Goal: Communication & Community: Answer question/provide support

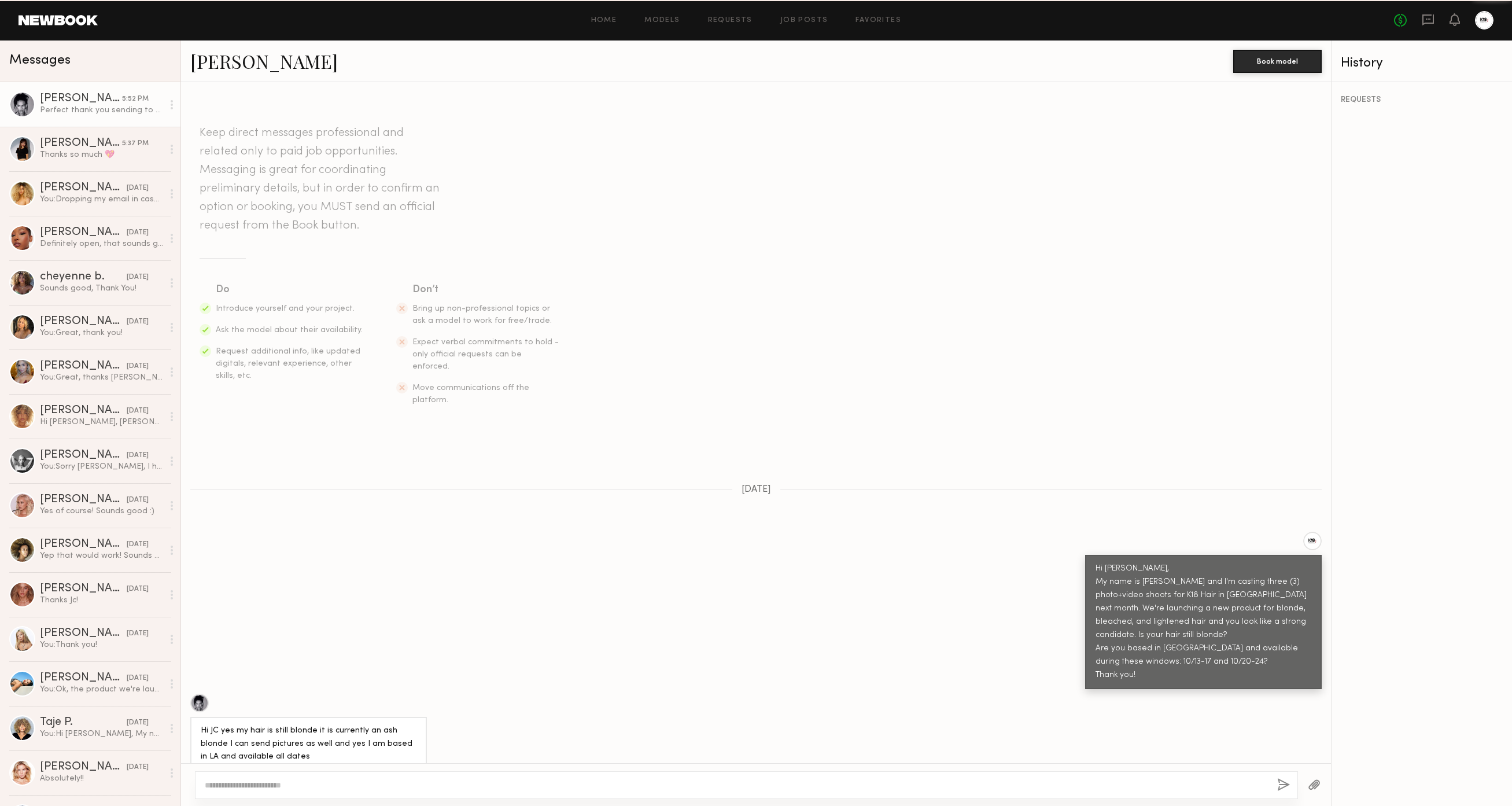
scroll to position [989, 0]
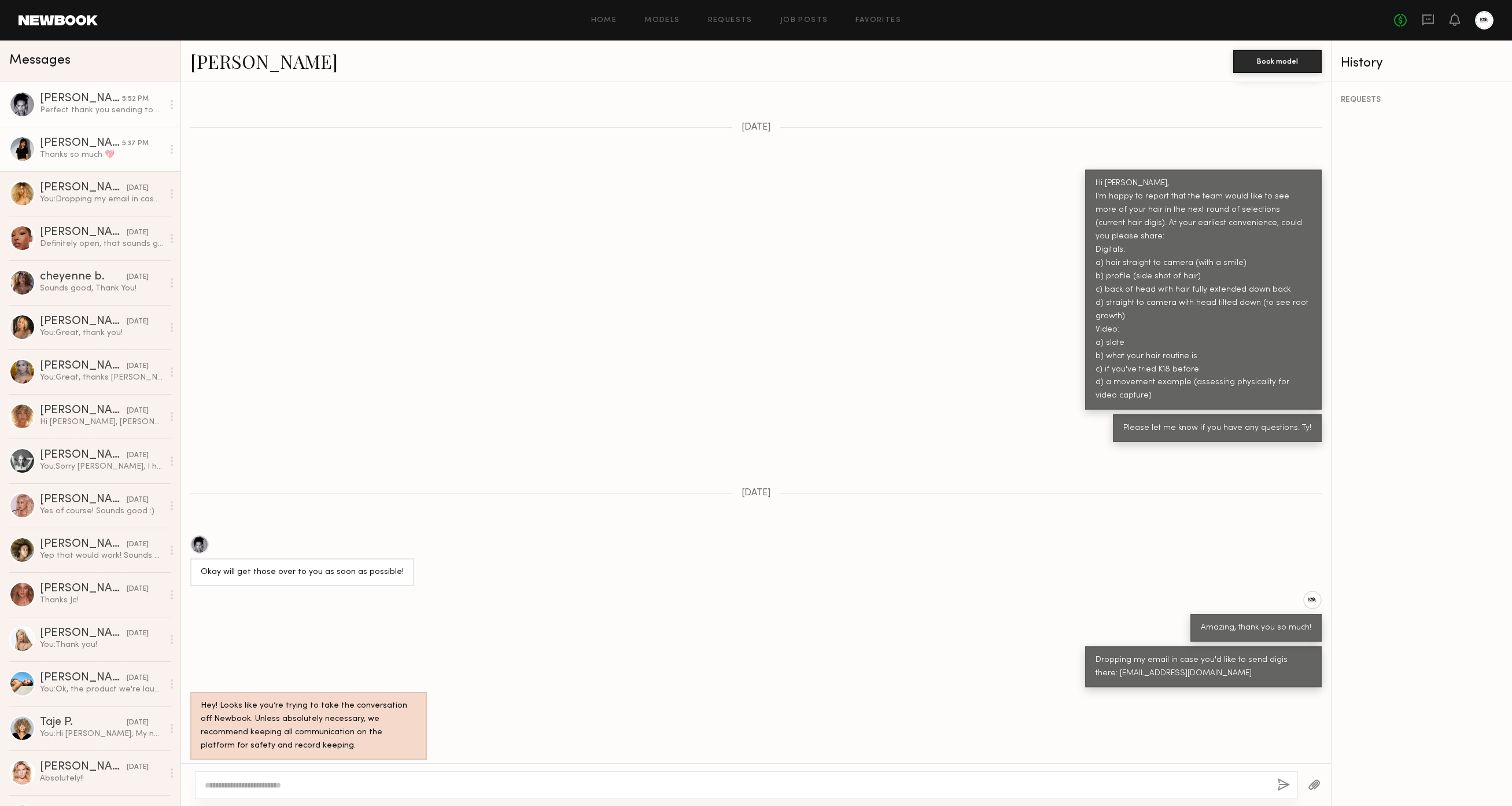
drag, startPoint x: 64, startPoint y: 146, endPoint x: 68, endPoint y: 160, distance: 14.6
click at [64, 146] on div "[PERSON_NAME]" at bounding box center [81, 143] width 82 height 12
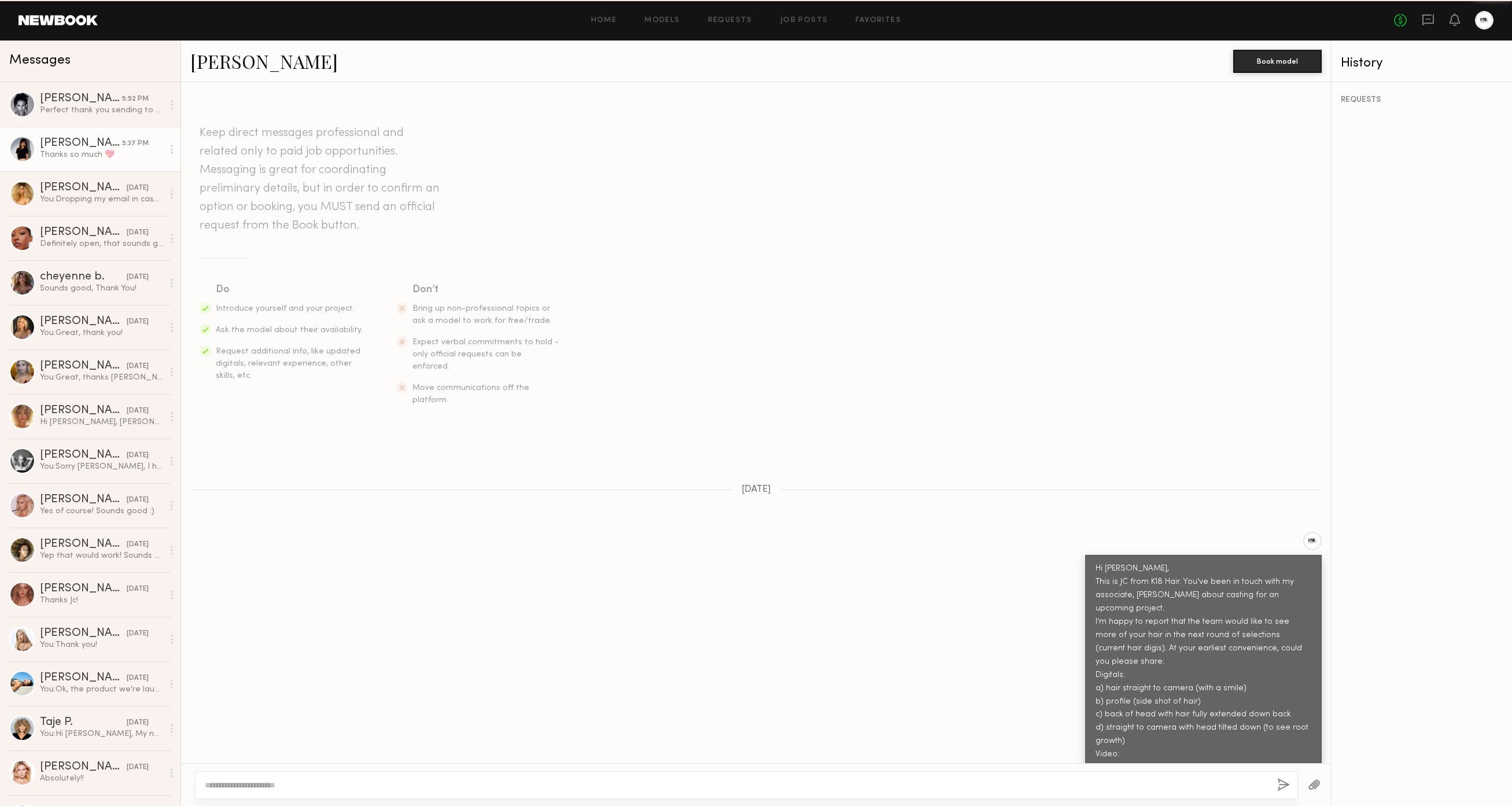
scroll to position [780, 0]
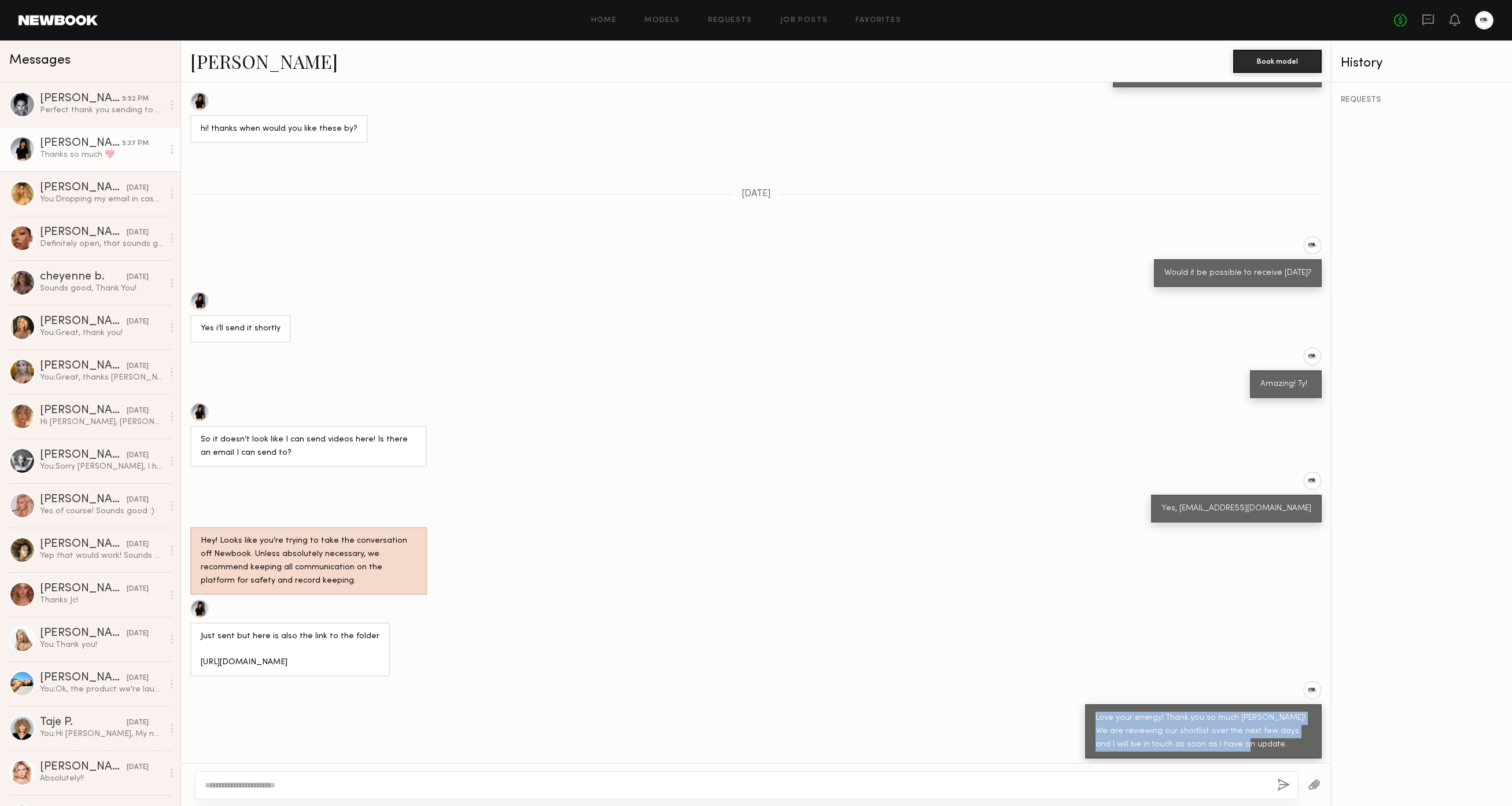
drag, startPoint x: 1100, startPoint y: 684, endPoint x: 1276, endPoint y: 709, distance: 177.8
click at [1276, 712] on div "Love your energy! Thank you so much Judy! We are reviewing our shortlist over t…" at bounding box center [1203, 732] width 216 height 40
copy div "Love your energy! Thank you so much Judy! We are reviewing our shortlist over t…"
click at [74, 99] on div "[PERSON_NAME]" at bounding box center [81, 99] width 82 height 12
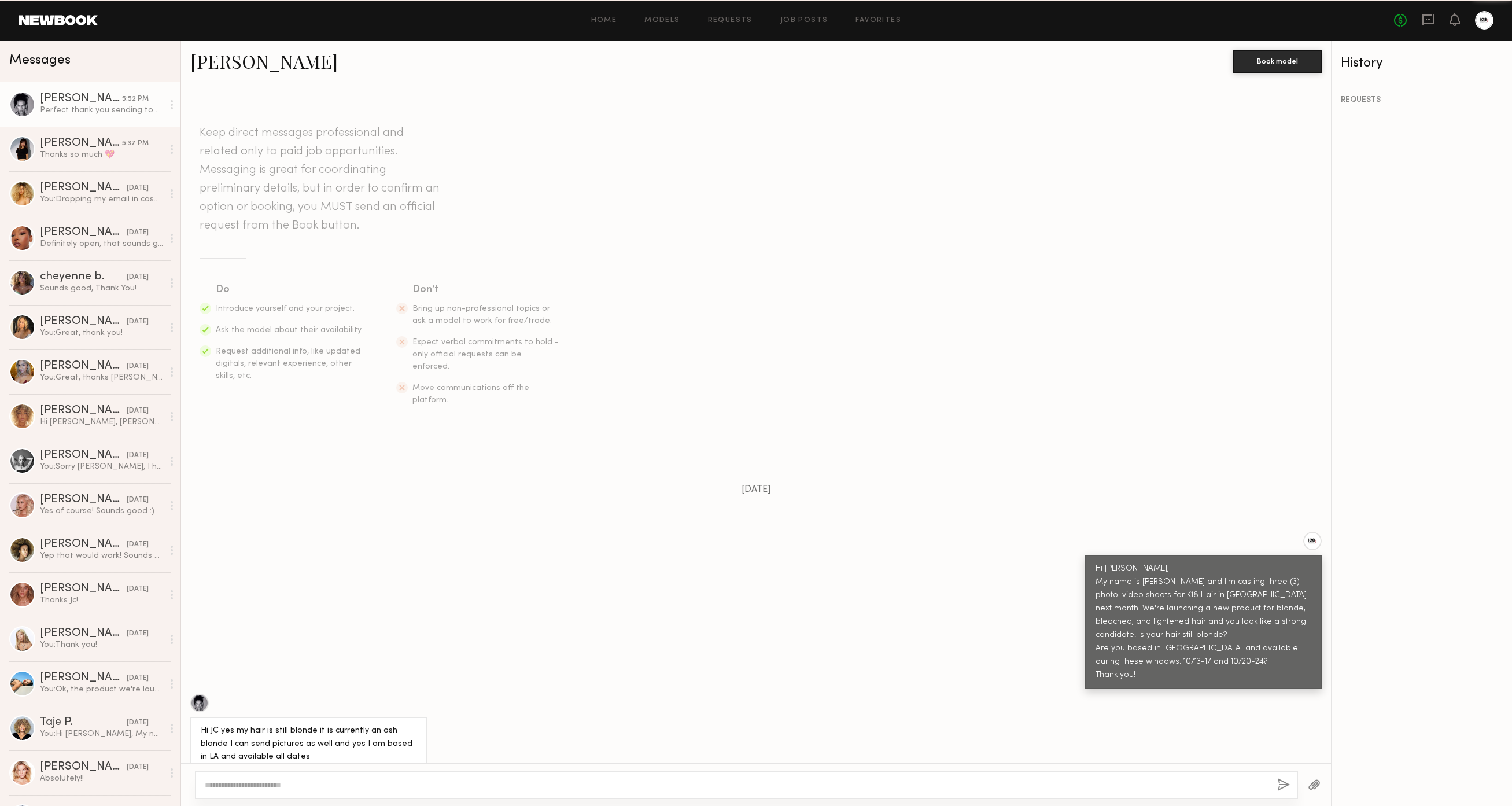
scroll to position [989, 0]
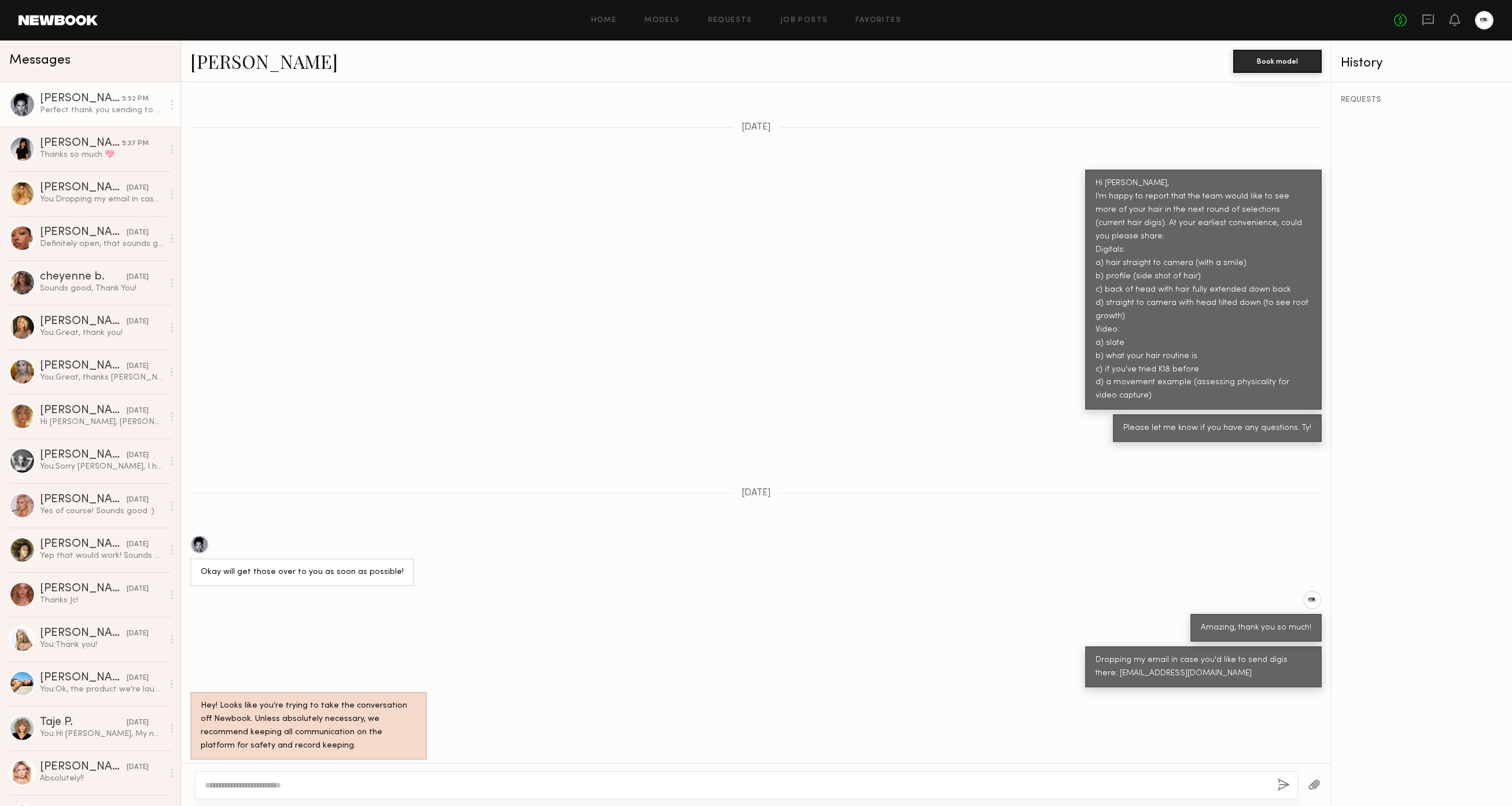
click at [315, 783] on textarea at bounding box center [736, 785] width 1063 height 12
drag, startPoint x: 358, startPoint y: 776, endPoint x: 364, endPoint y: 776, distance: 6.0
click at [359, 776] on textarea "**********" at bounding box center [736, 779] width 1063 height 23
type textarea "**********"
click at [1279, 785] on button "button" at bounding box center [1283, 785] width 12 height 14
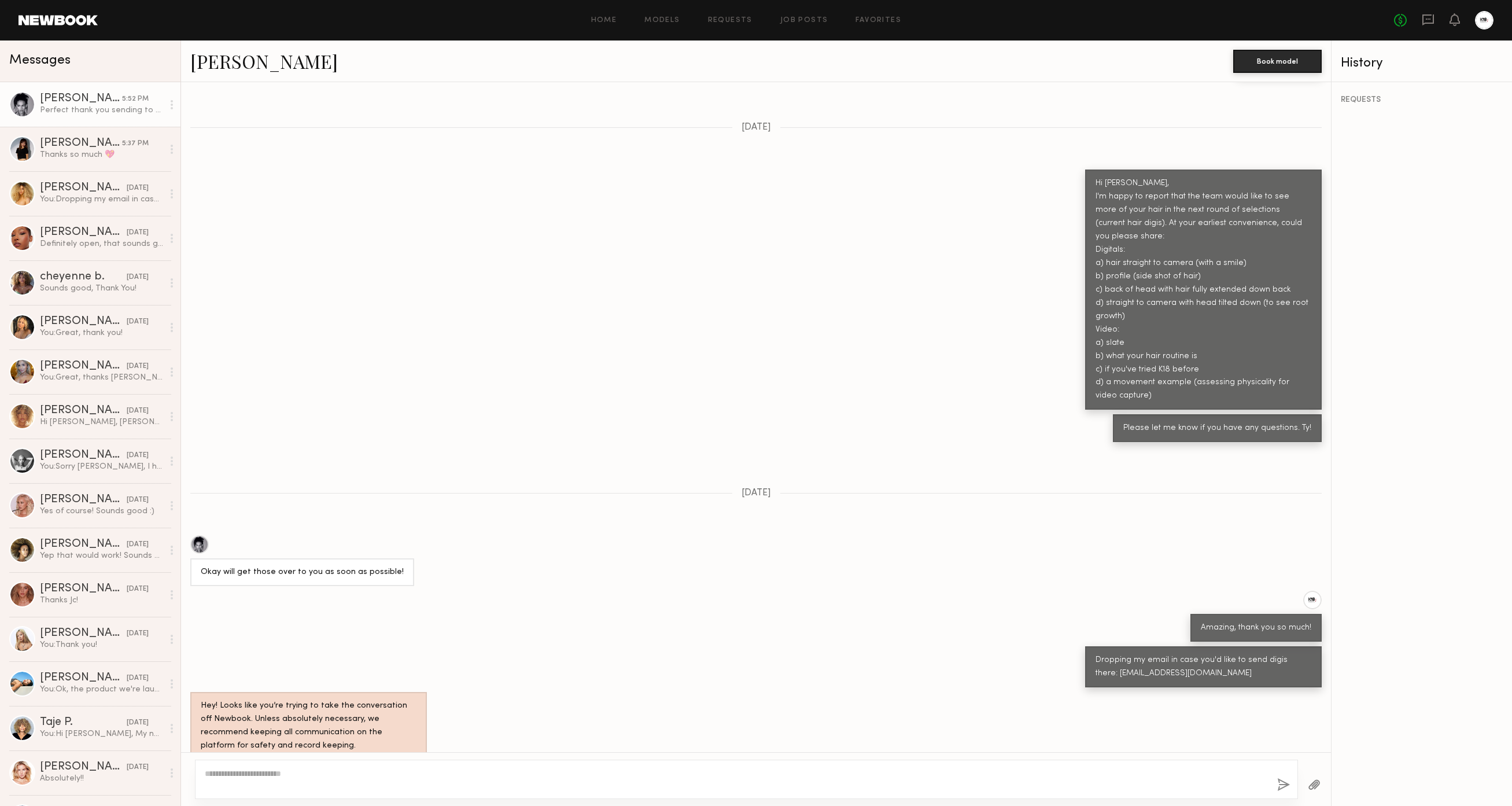
scroll to position [1159, 0]
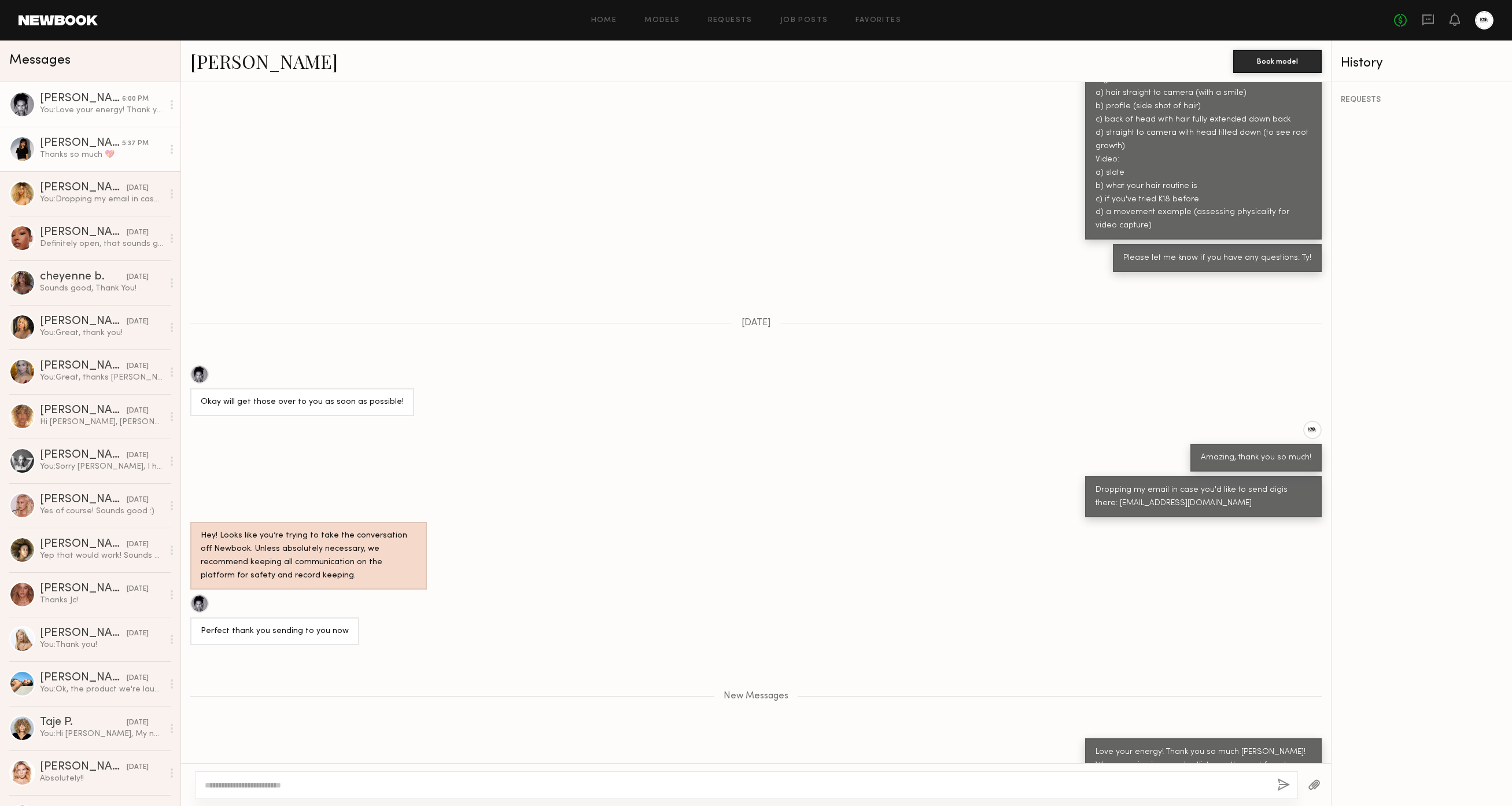
click at [129, 148] on div "5:37 PM" at bounding box center [135, 143] width 27 height 11
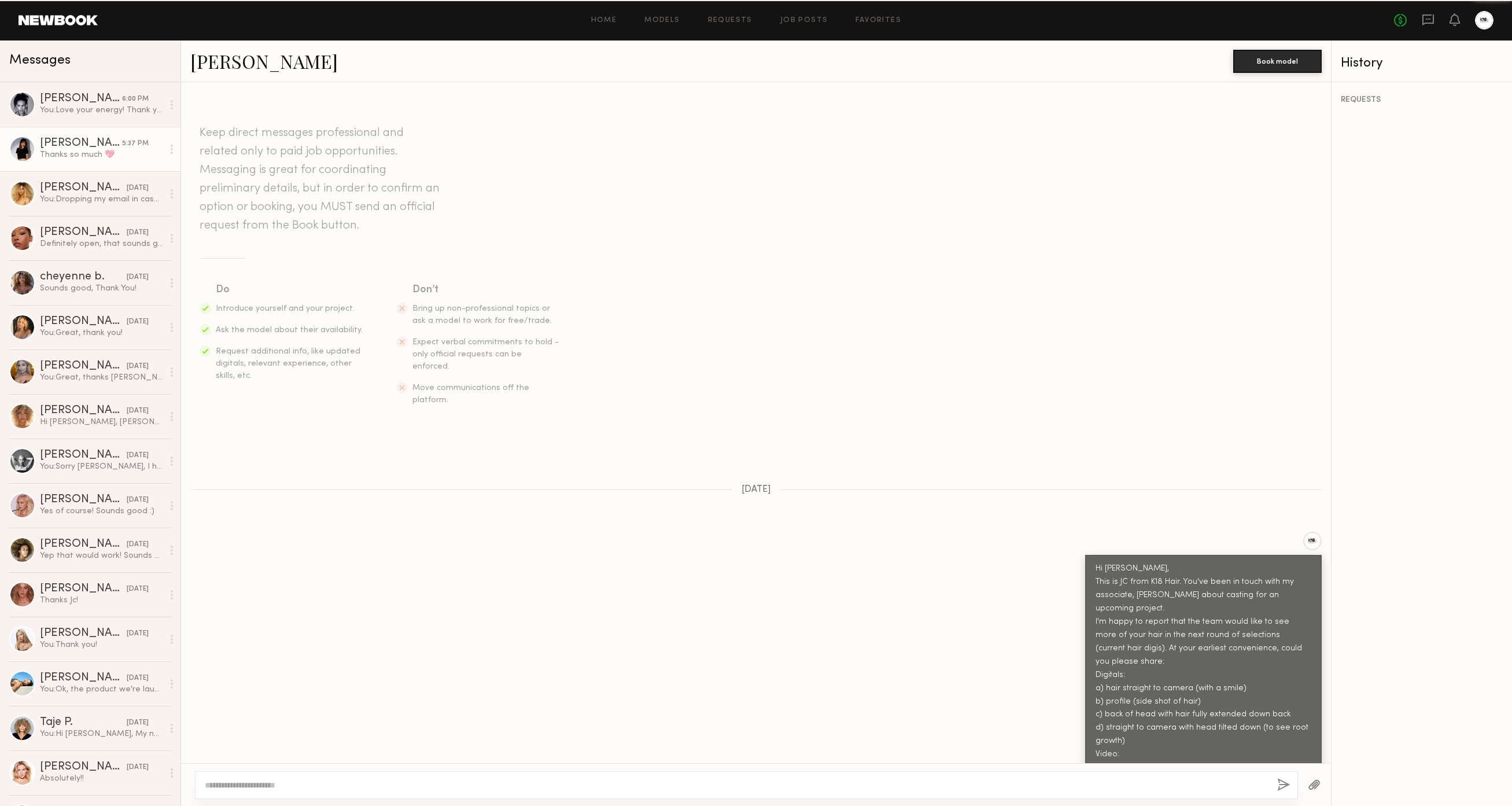
scroll to position [780, 0]
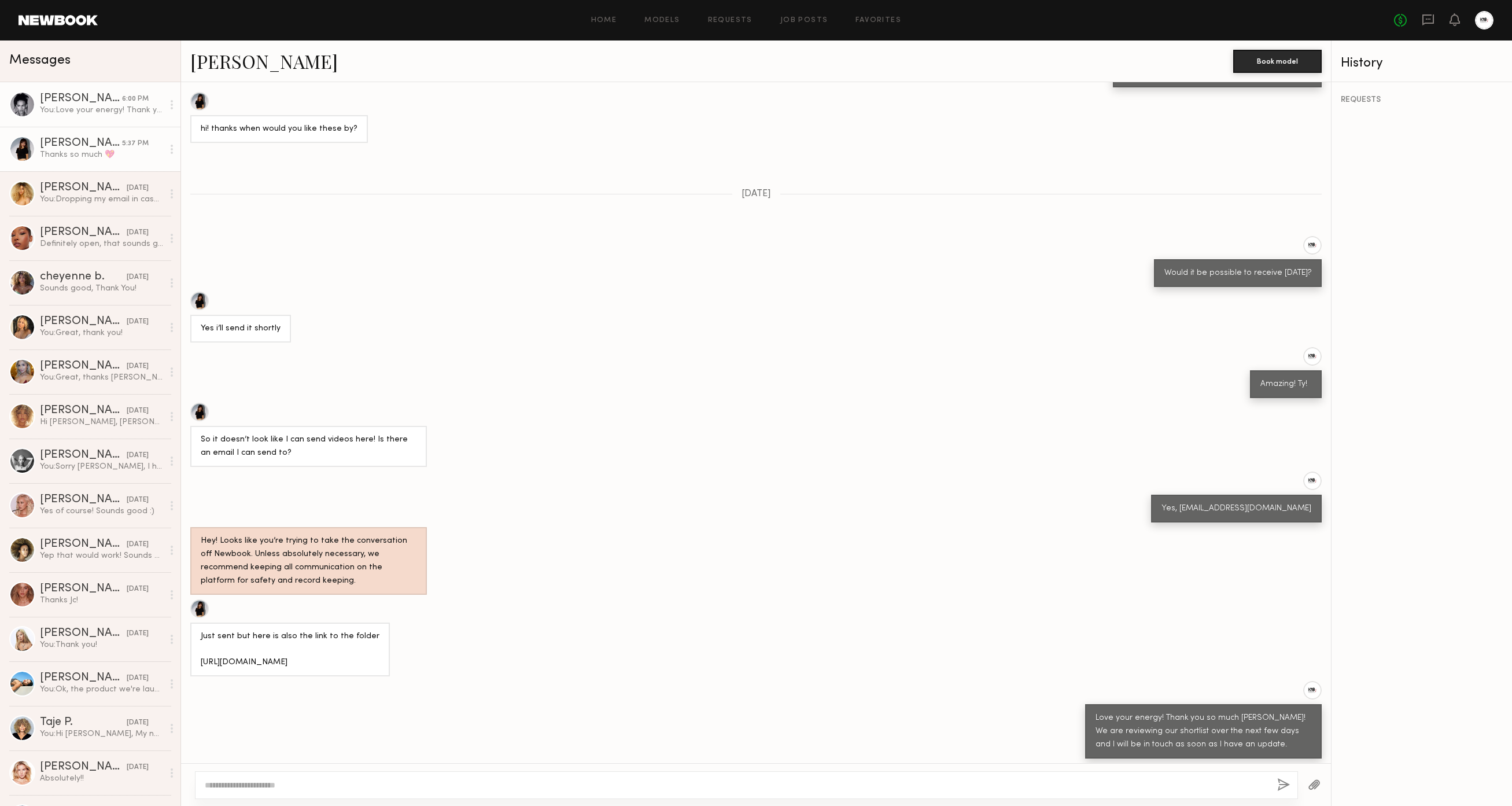
click at [97, 107] on div "You: Love your energy! Thank you so much Jordyn! We are reviewing our shortlist…" at bounding box center [101, 110] width 123 height 11
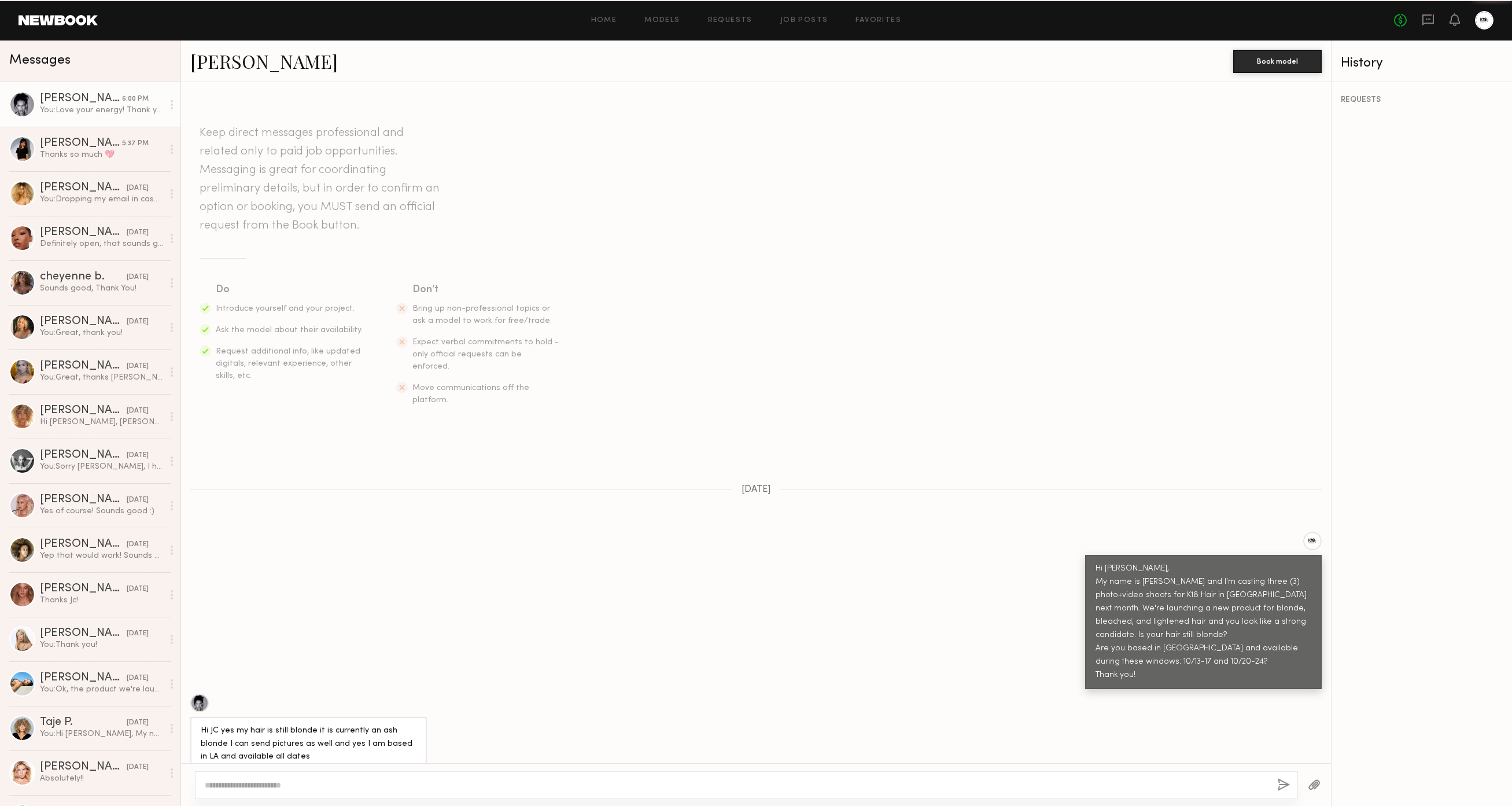
scroll to position [1071, 0]
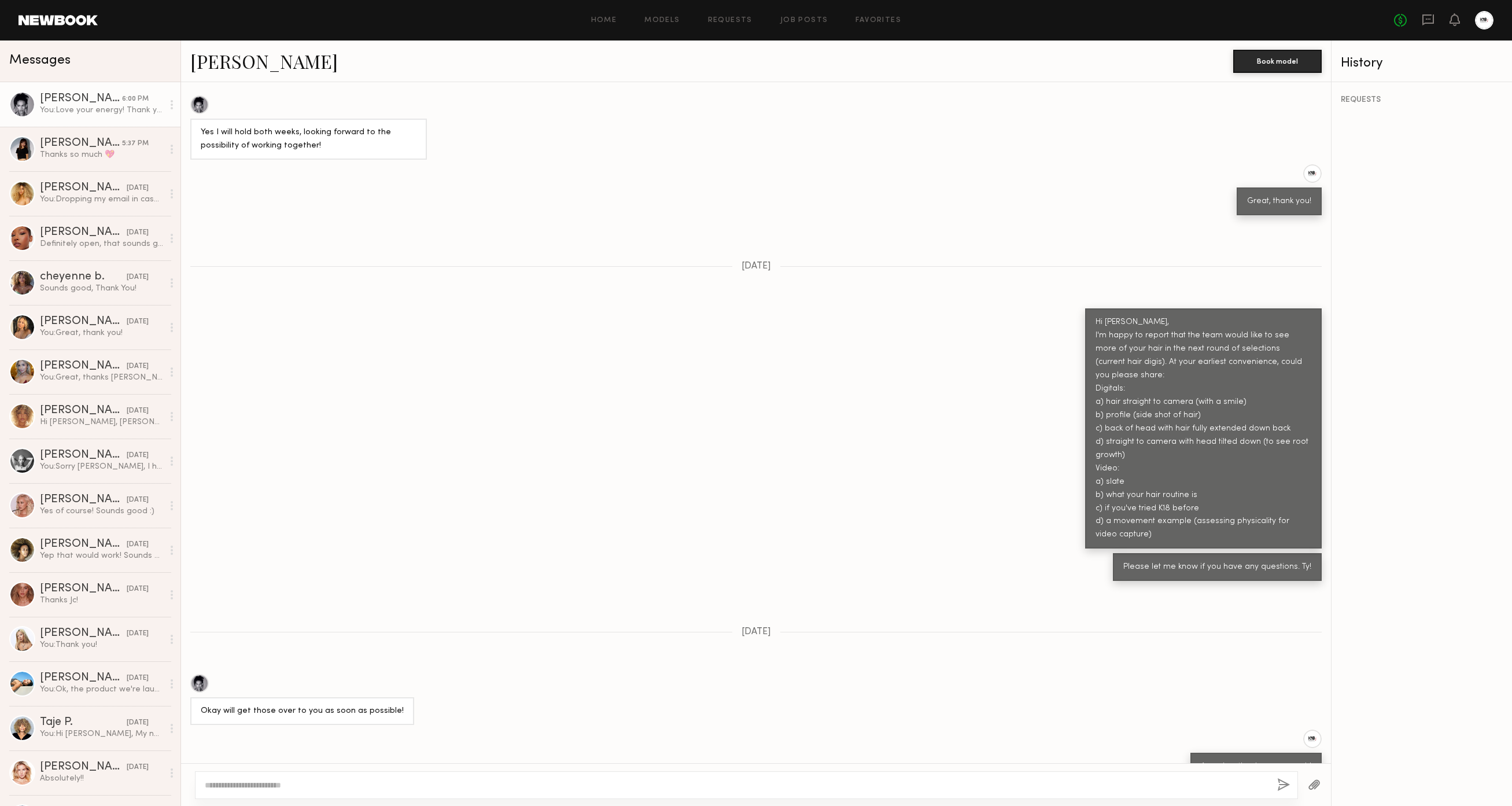
scroll to position [738, 0]
